Goal: Check status

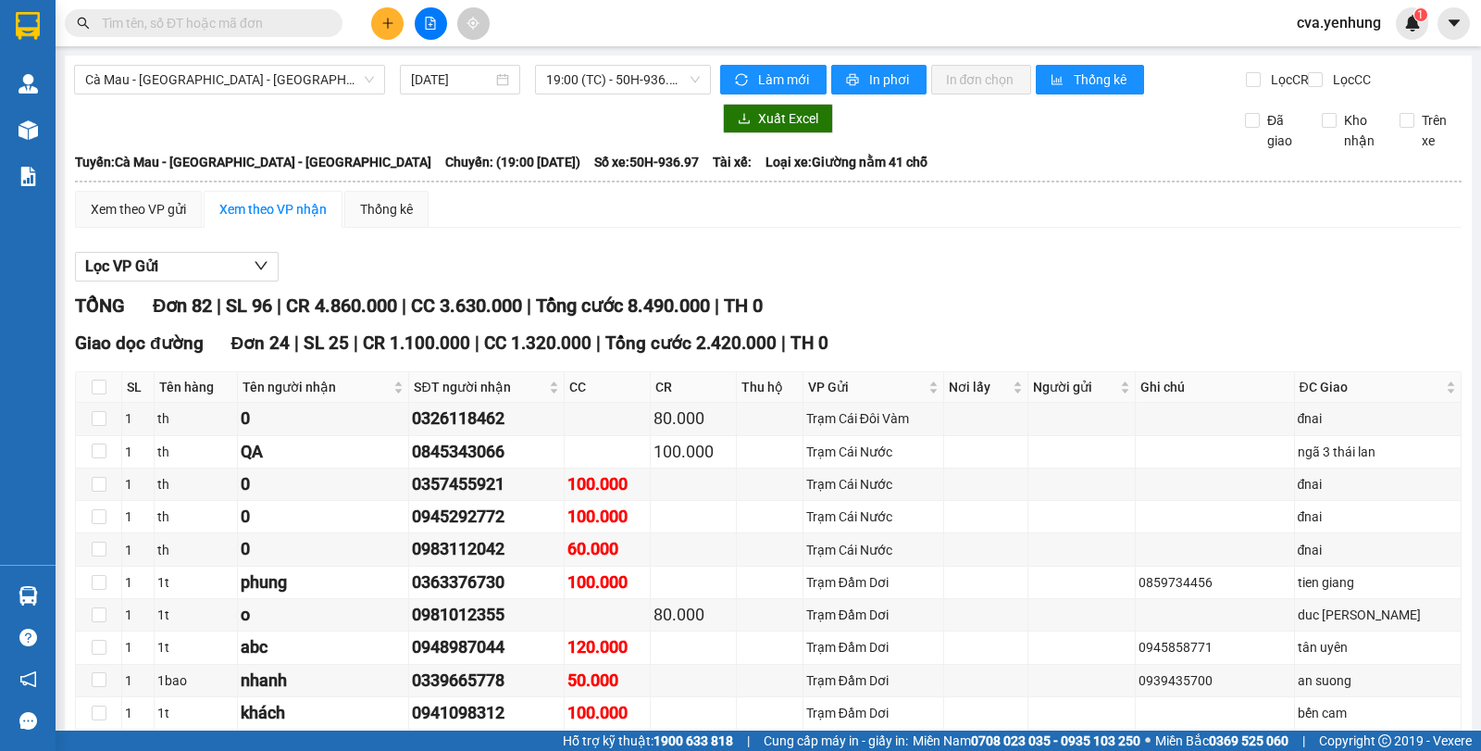
scroll to position [3160, 0]
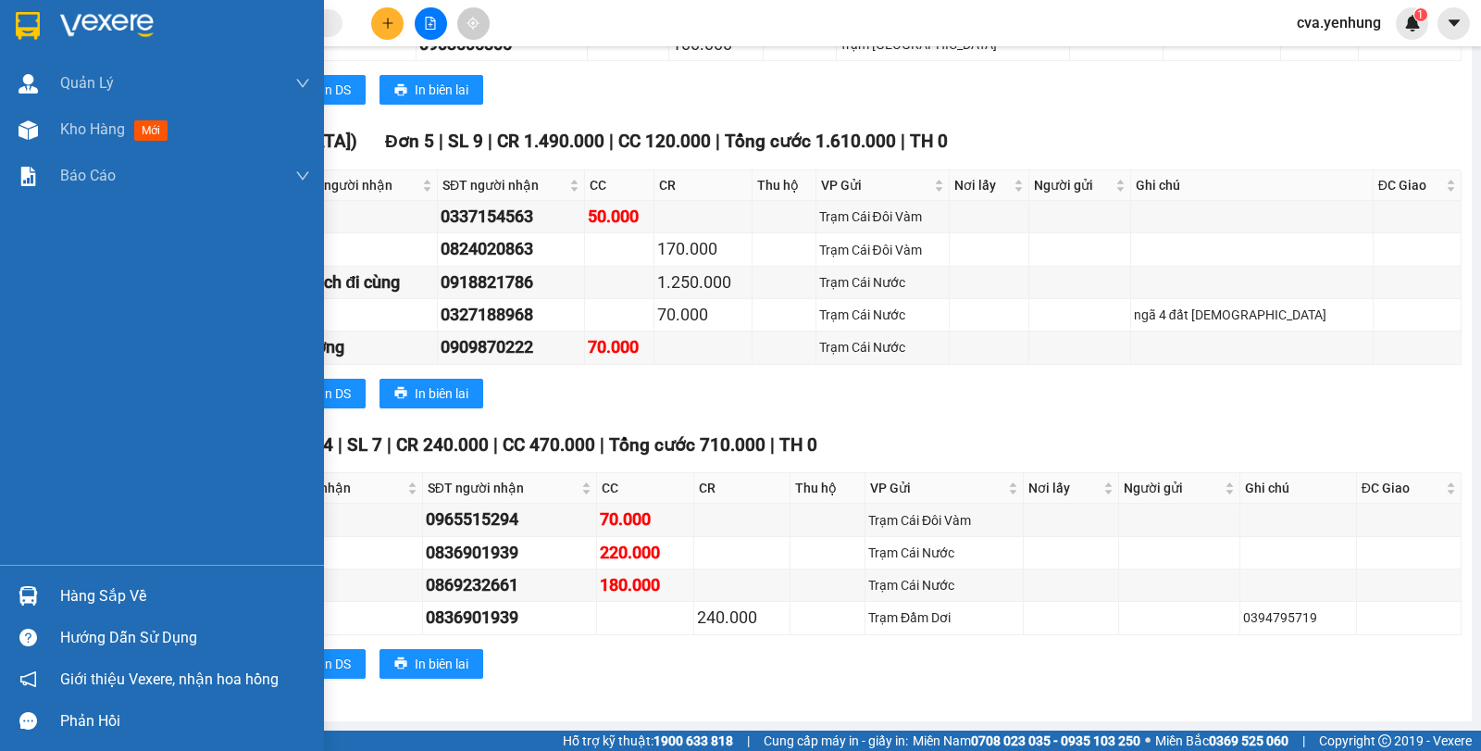
click at [26, 591] on img at bounding box center [28, 595] width 19 height 19
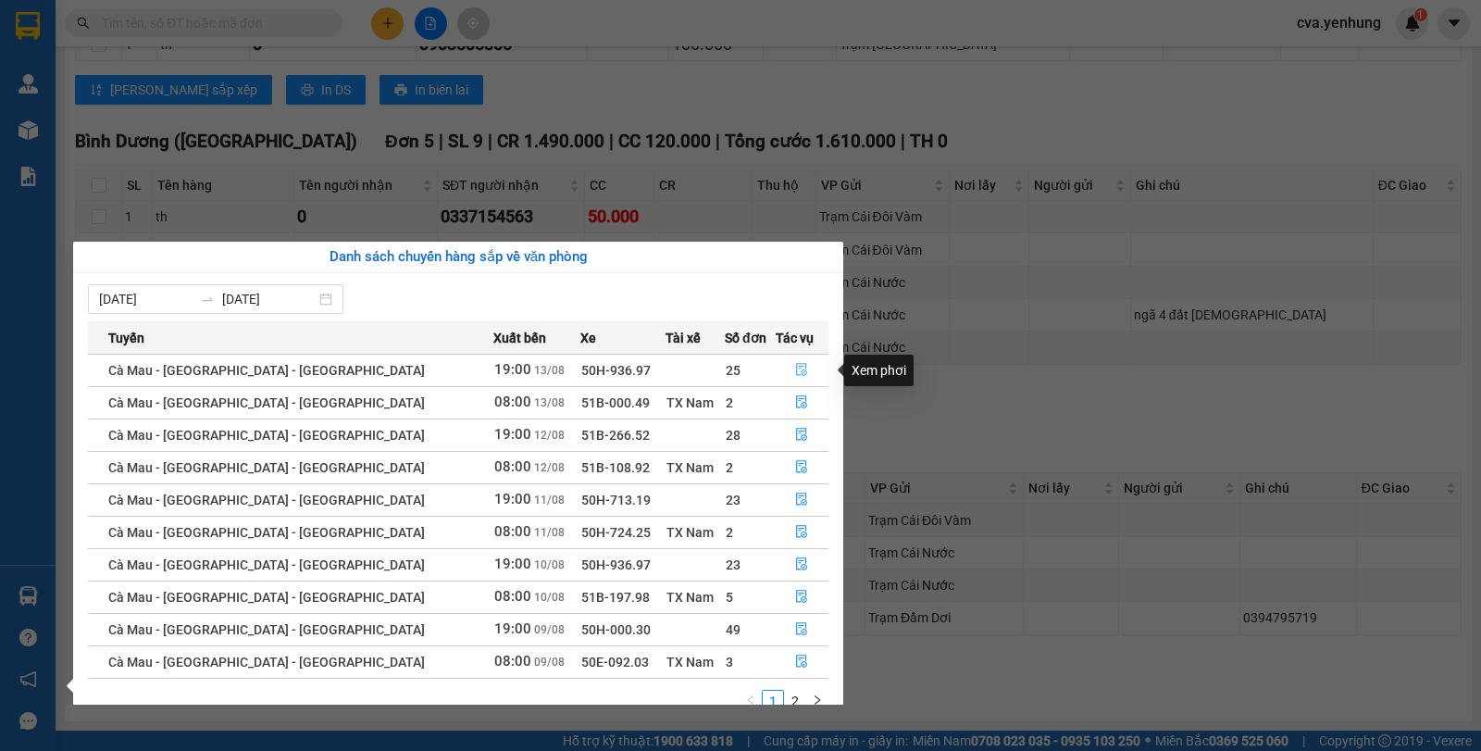
click at [797, 368] on icon "file-done" at bounding box center [802, 370] width 11 height 13
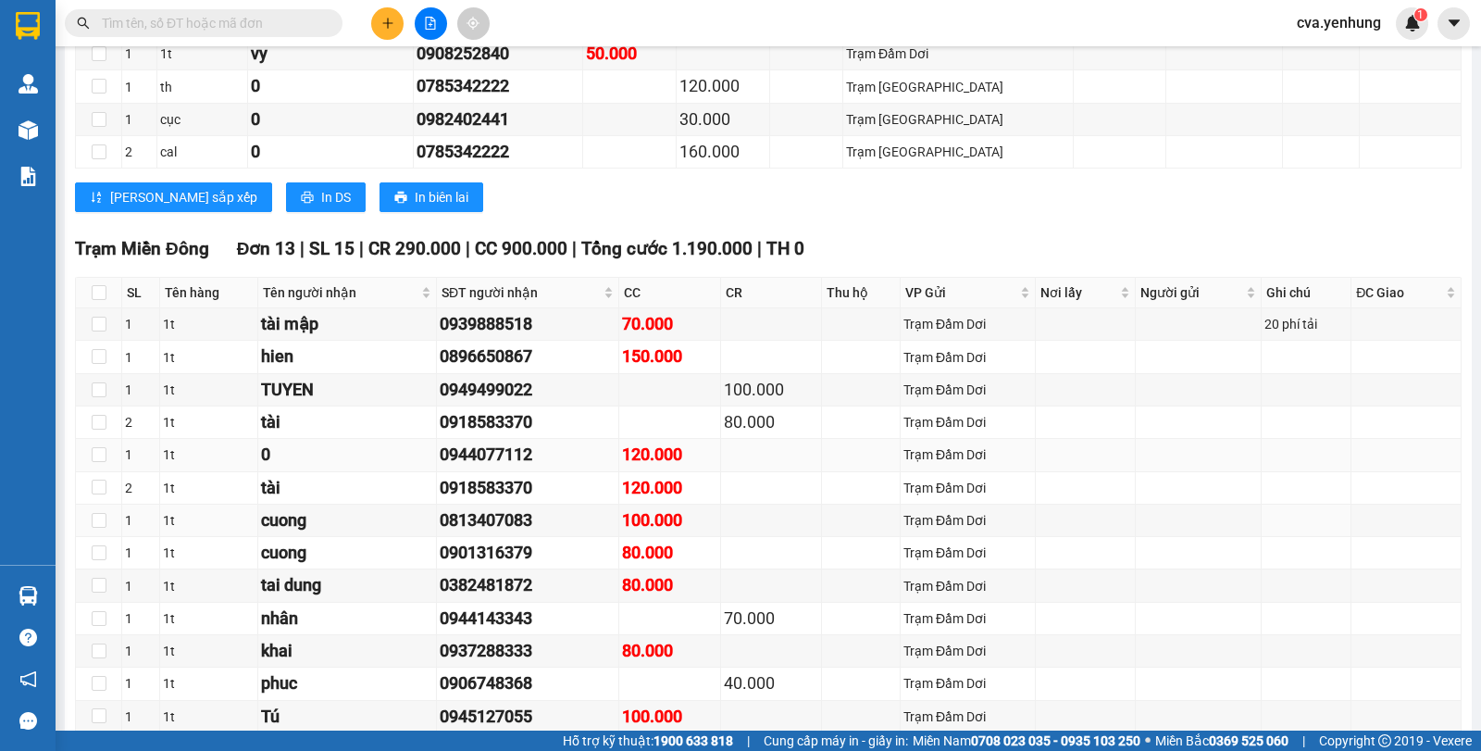
scroll to position [2140, 0]
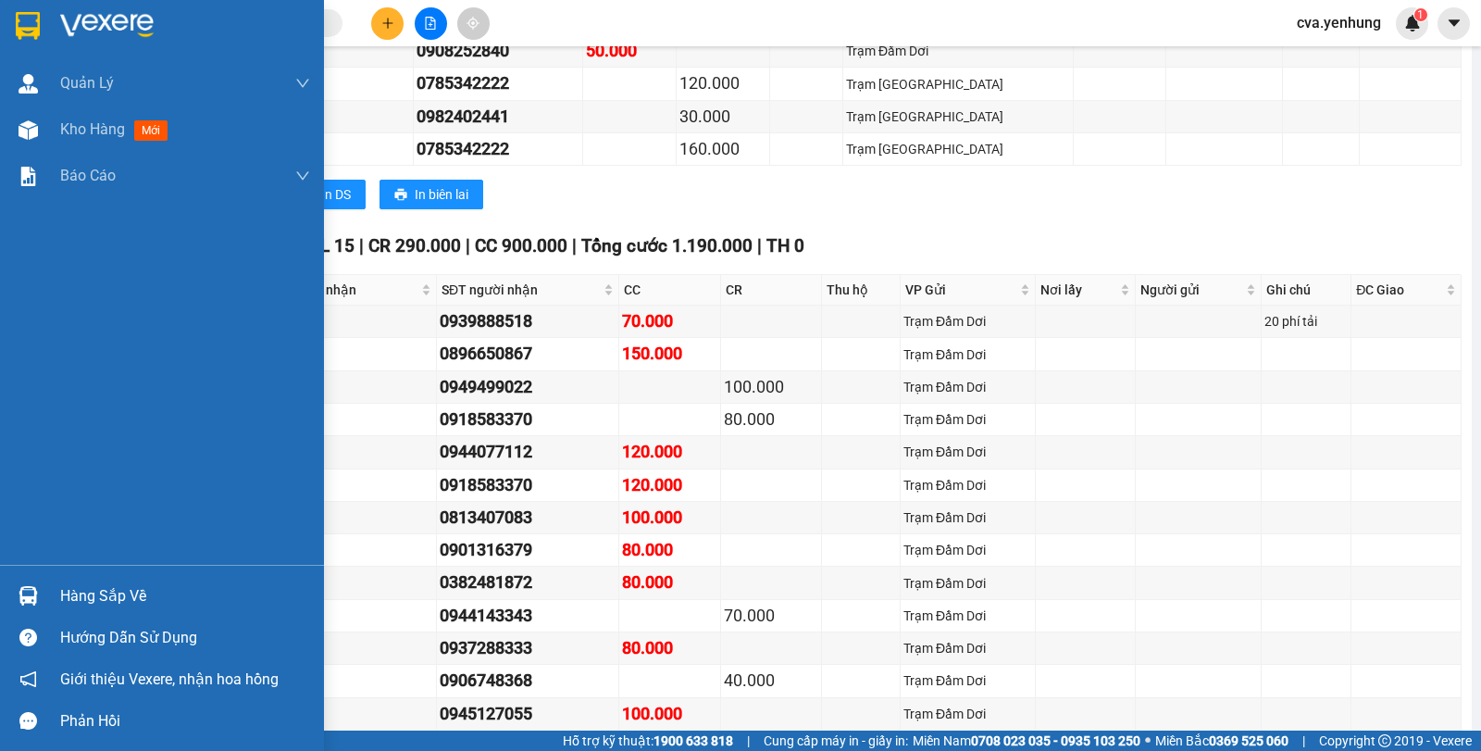
click at [22, 599] on img at bounding box center [28, 595] width 19 height 19
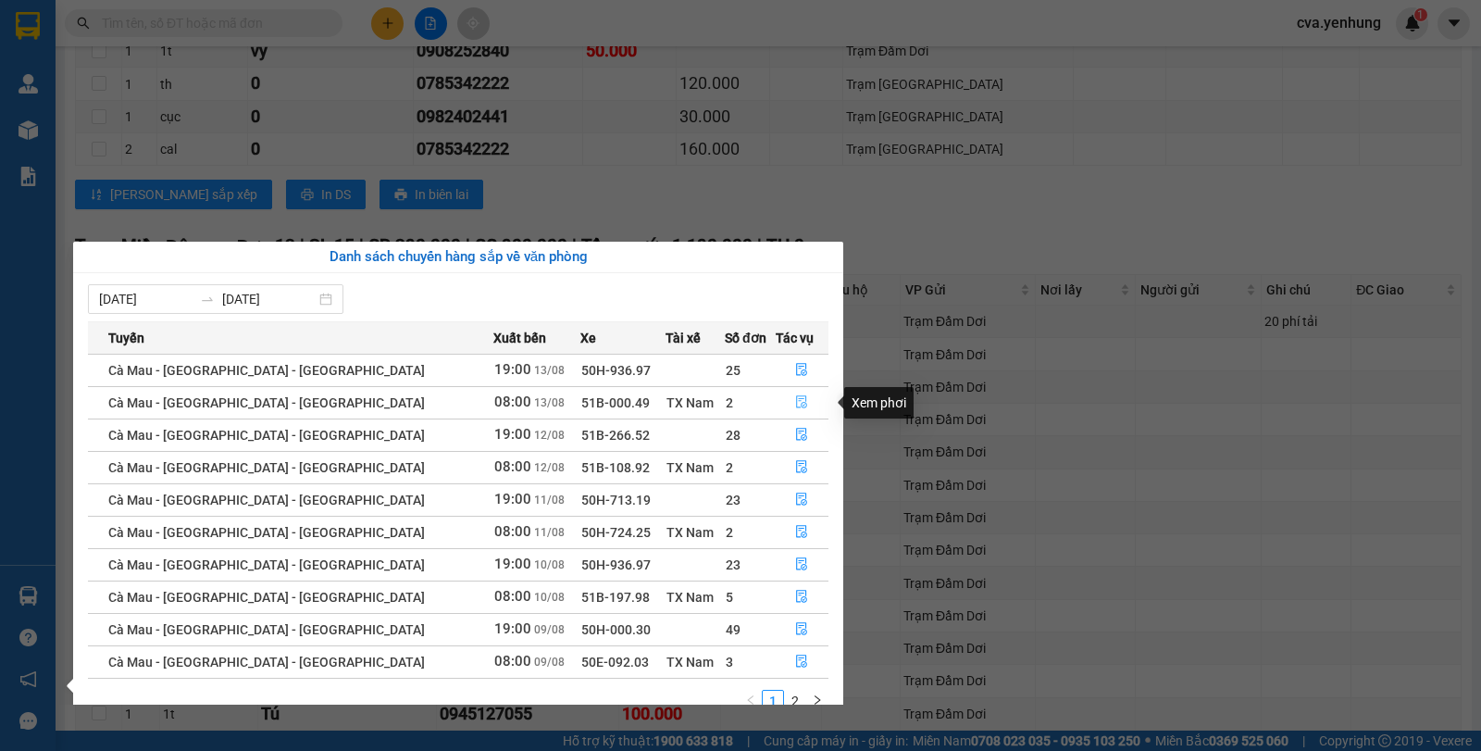
click at [798, 399] on icon "file-done" at bounding box center [802, 402] width 11 height 13
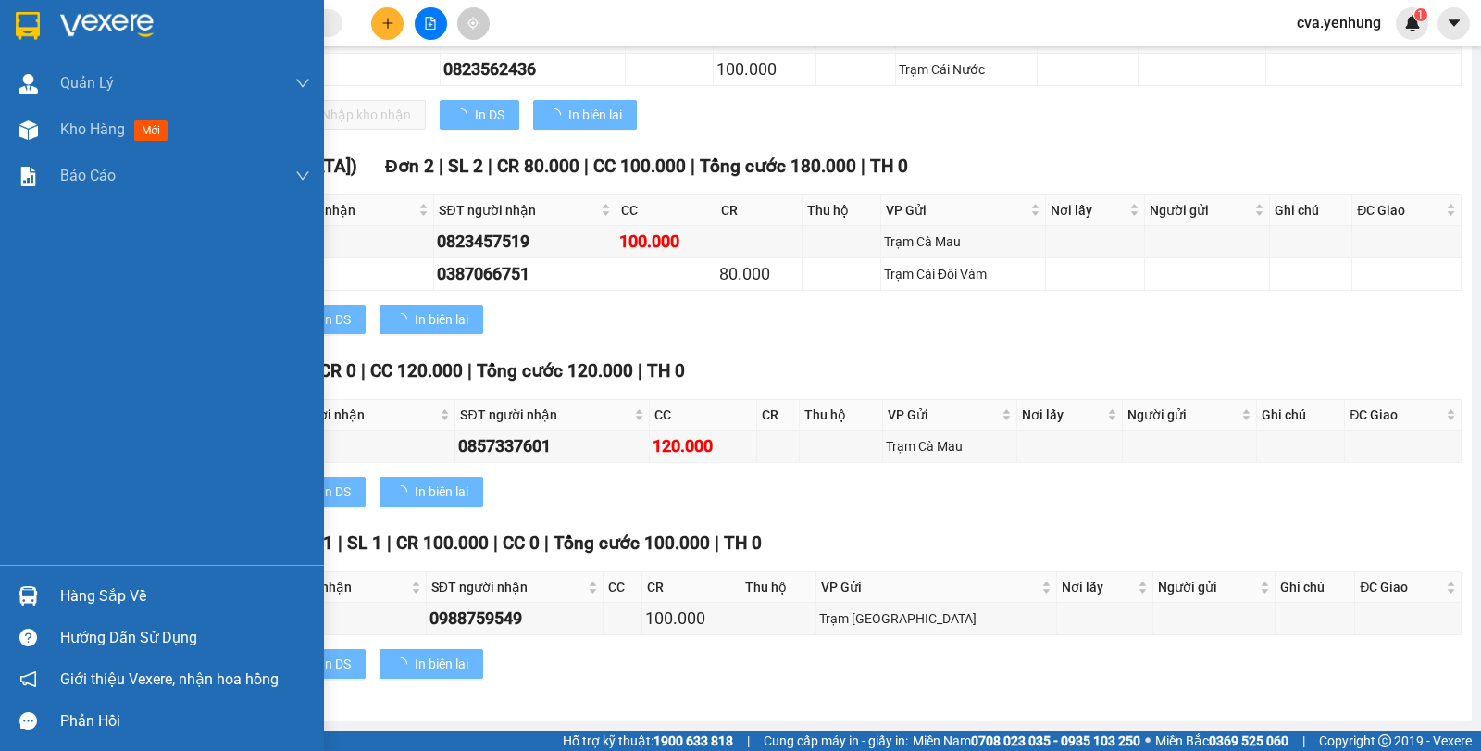
click at [31, 582] on div at bounding box center [28, 595] width 32 height 32
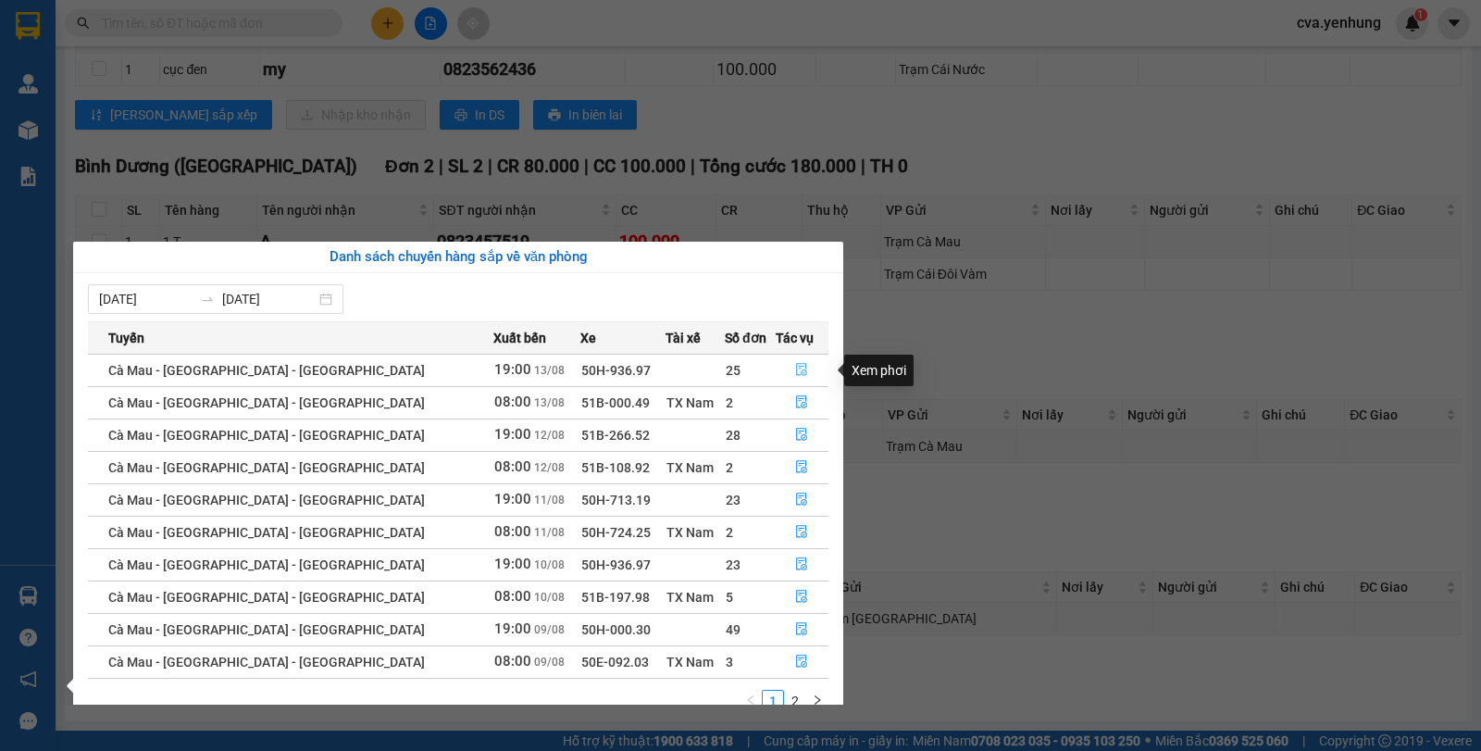
click at [795, 372] on icon "file-done" at bounding box center [801, 369] width 13 height 13
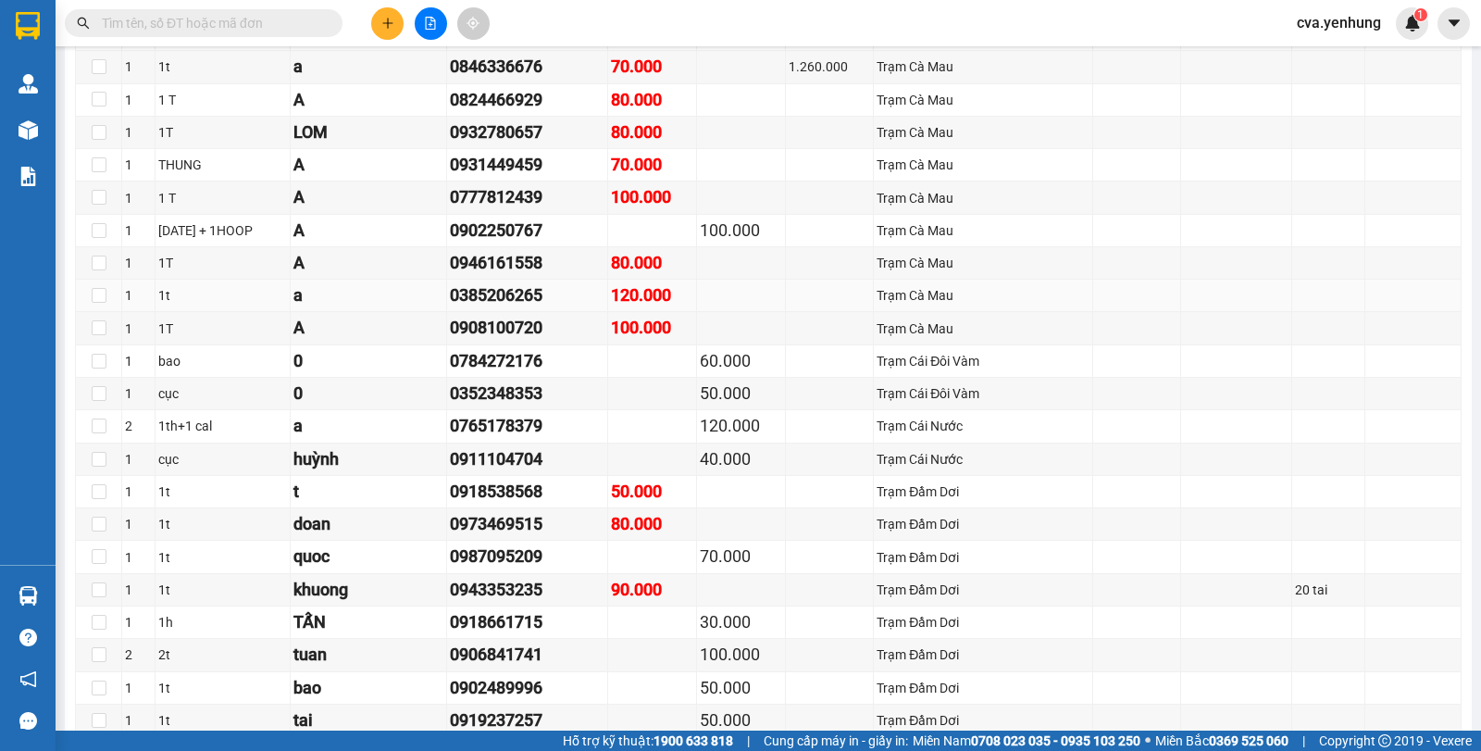
scroll to position [1624, 0]
